Goal: Information Seeking & Learning: Learn about a topic

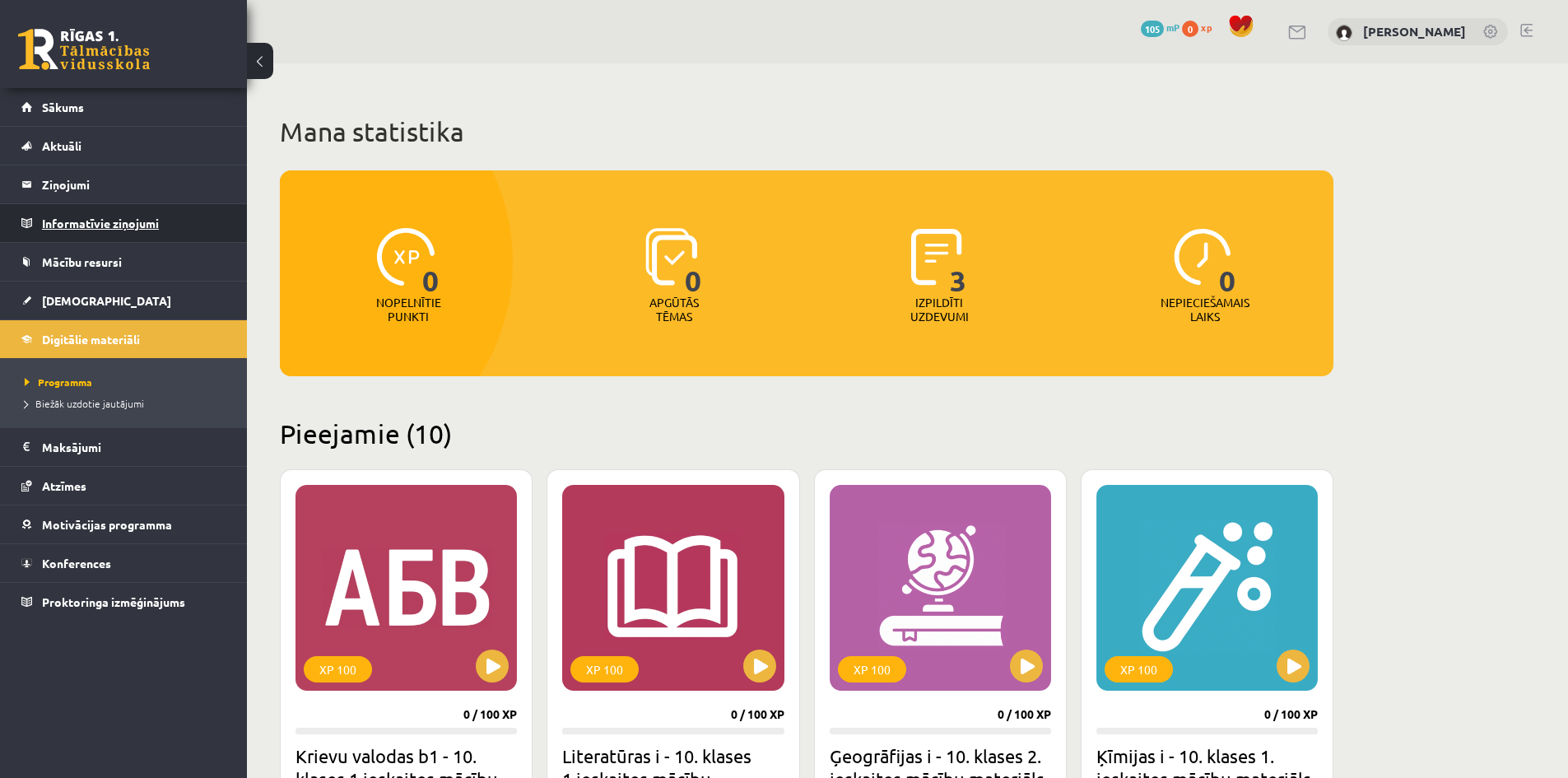
click at [83, 230] on legend "Informatīvie ziņojumi 0" at bounding box center [134, 223] width 184 height 38
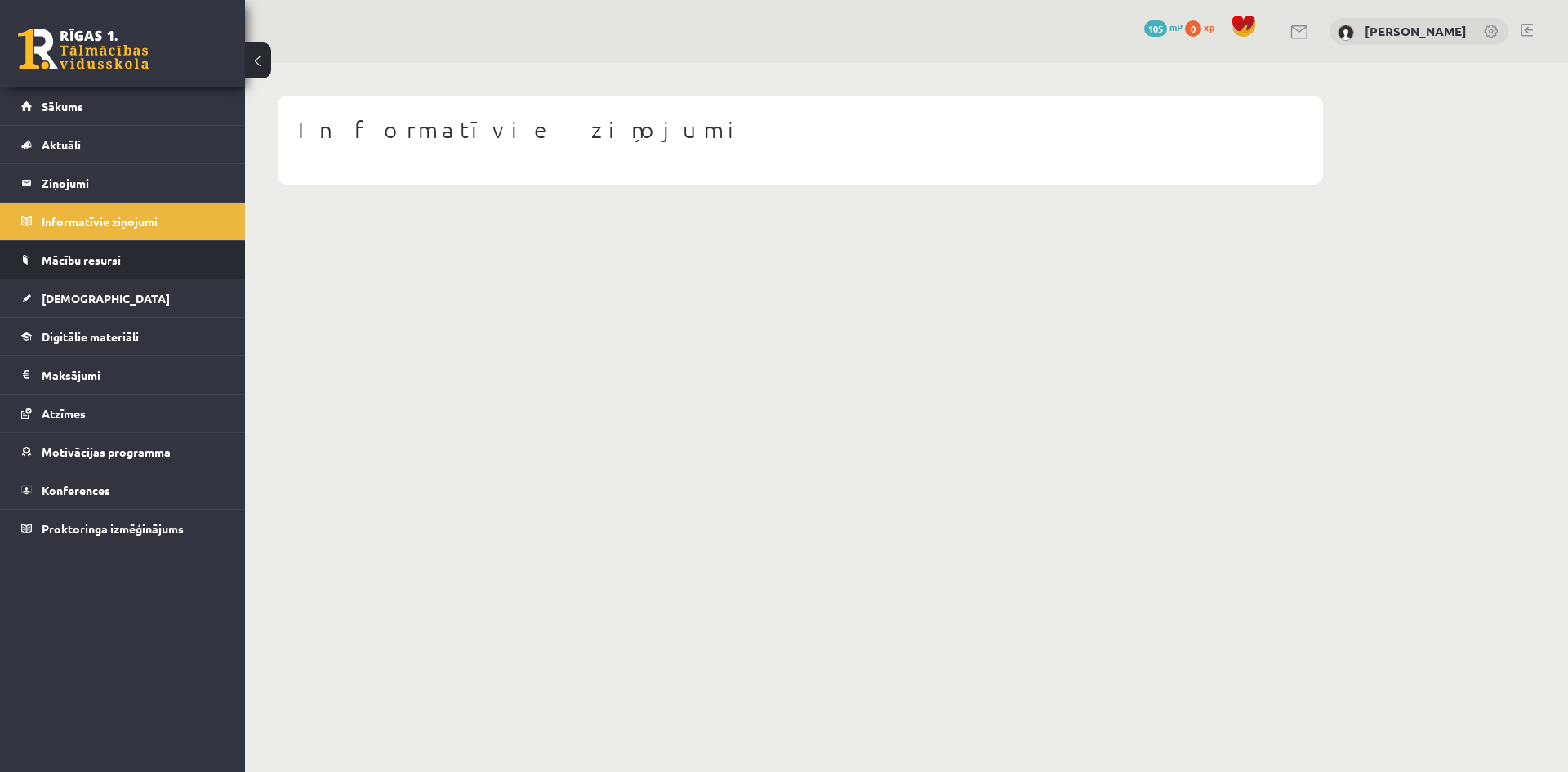
click at [84, 265] on span "Mācību resursi" at bounding box center [81, 259] width 79 height 15
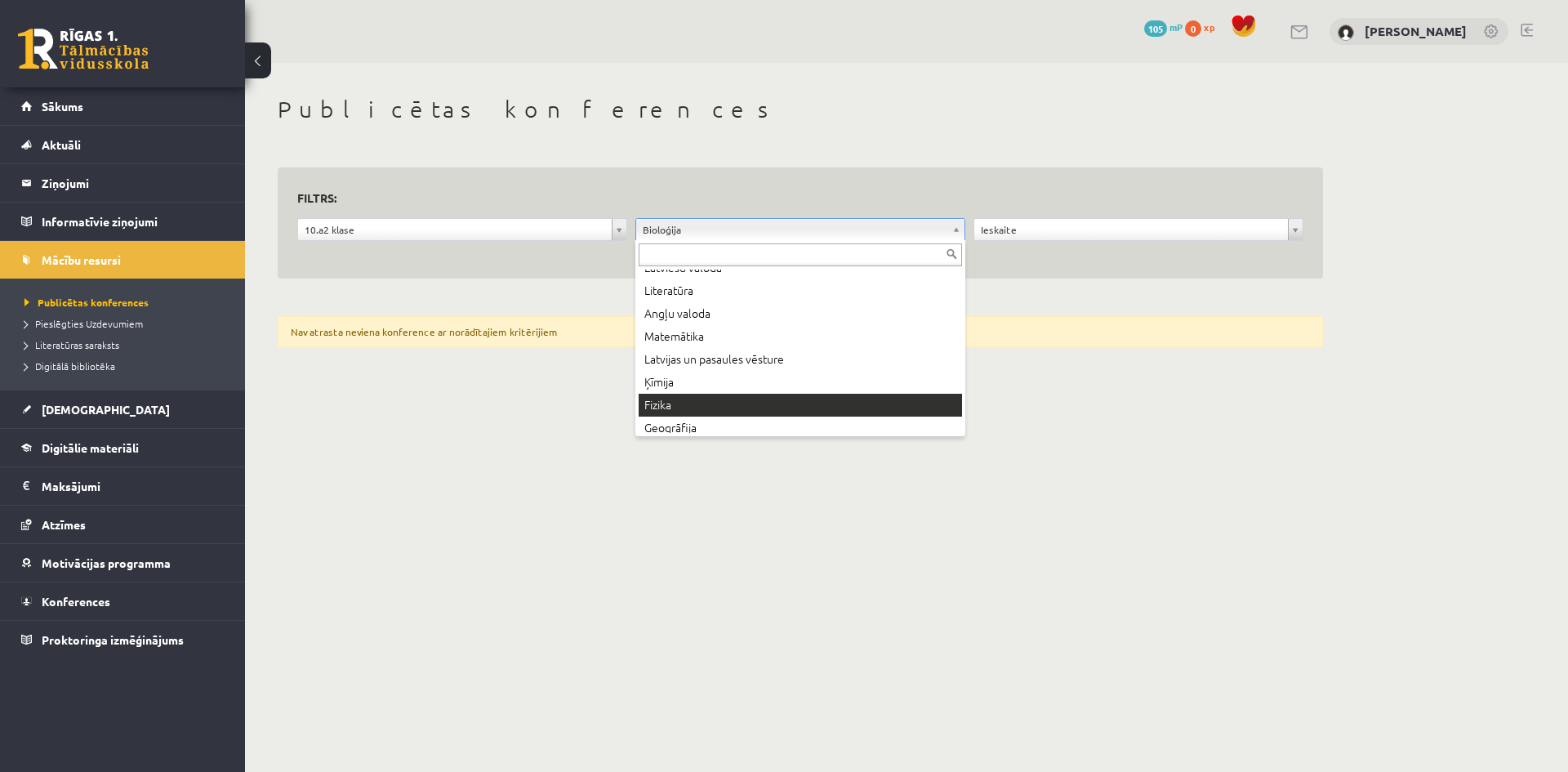
scroll to position [88, 0]
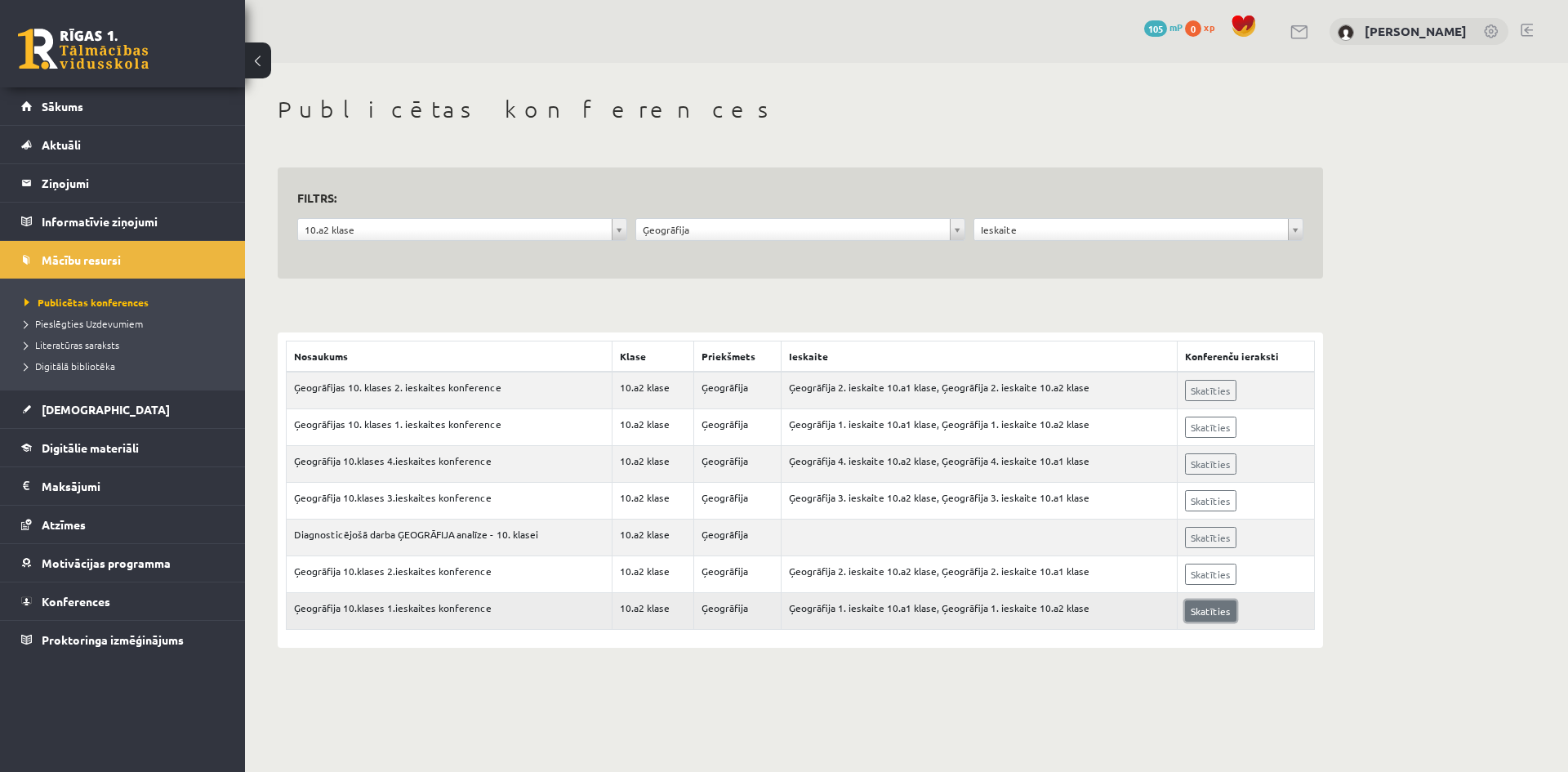
click at [1207, 604] on link "Skatīties" at bounding box center [1211, 611] width 51 height 21
click at [74, 145] on span "Aktuāli" at bounding box center [62, 144] width 39 height 15
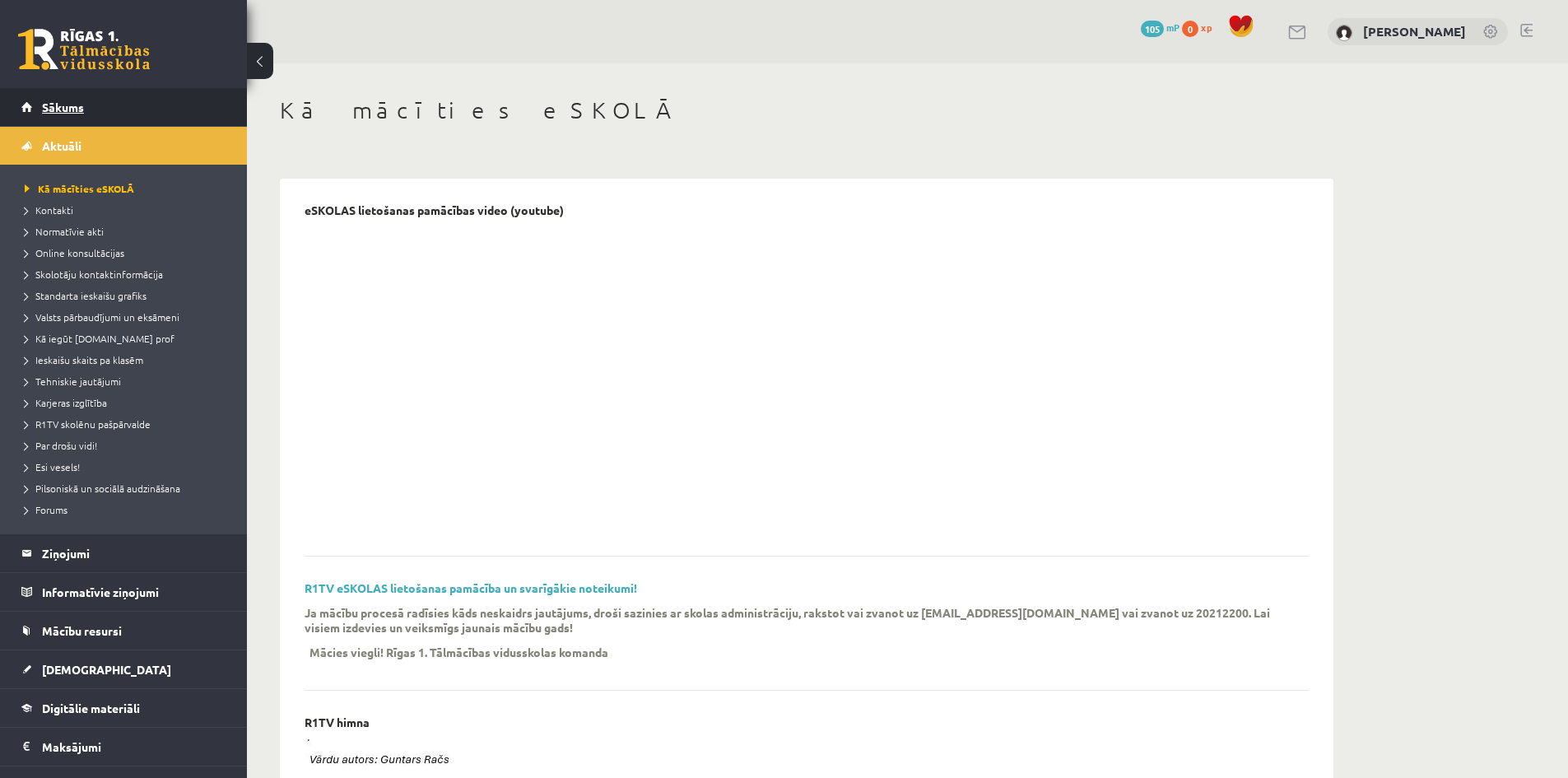
click at [76, 108] on span "Sākums" at bounding box center [63, 106] width 42 height 15
